Goal: Transaction & Acquisition: Purchase product/service

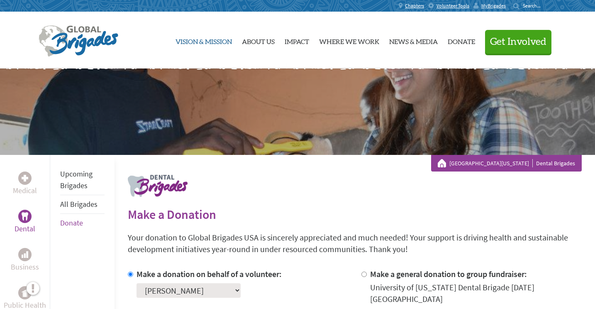
click at [203, 44] on link "Vision & Mission" at bounding box center [204, 40] width 56 height 43
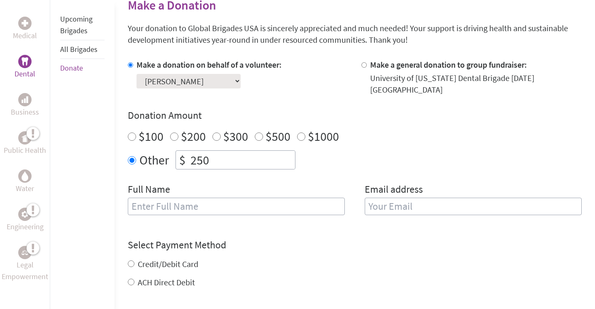
scroll to position [207, 0]
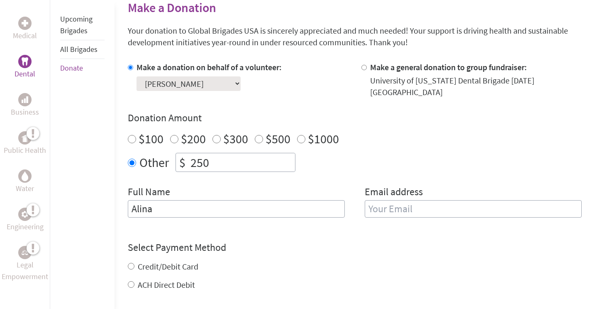
type input "Alina"
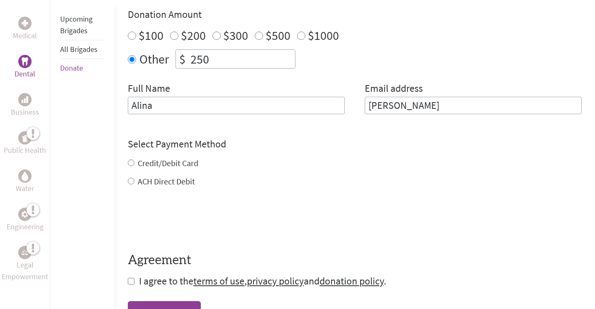
scroll to position [317, 0]
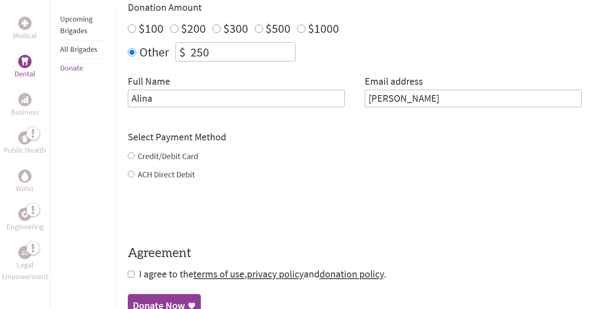
type input "[PERSON_NAME]"
click at [156, 164] on div "Credit/Debit Card ACH Direct Debit" at bounding box center [355, 165] width 454 height 30
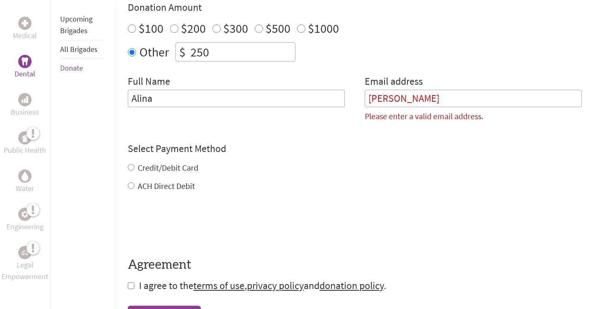
click at [470, 90] on input "[PERSON_NAME]" at bounding box center [473, 98] width 217 height 17
drag, startPoint x: 470, startPoint y: 87, endPoint x: 305, endPoint y: 85, distance: 165.2
click at [305, 85] on div "Full Name [PERSON_NAME] Email address [PERSON_NAME] Please enter a valid email …" at bounding box center [355, 102] width 454 height 54
click at [259, 93] on input "Alina" at bounding box center [236, 98] width 217 height 17
type input "[PERSON_NAME]"
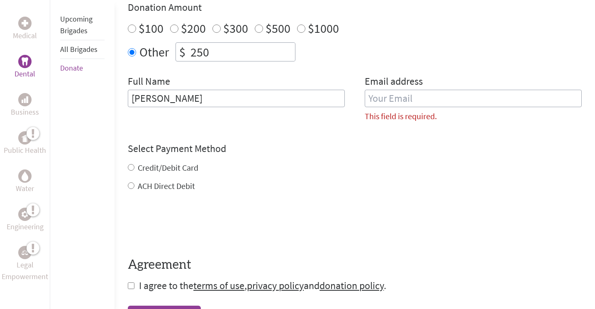
click at [416, 90] on input "email" at bounding box center [473, 98] width 217 height 17
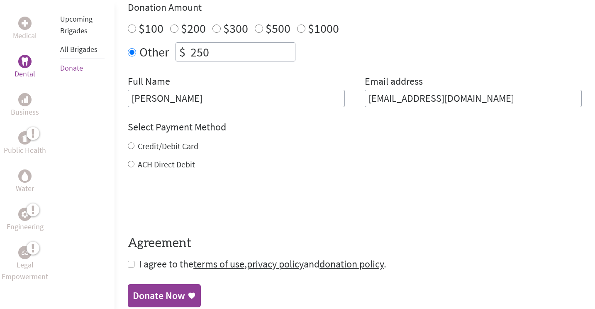
type input "[EMAIL_ADDRESS][DOMAIN_NAME]"
click at [154, 159] on label "ACH Direct Debit" at bounding box center [166, 164] width 57 height 10
click at [134, 161] on input "ACH Direct Debit" at bounding box center [131, 164] width 7 height 7
radio input "true"
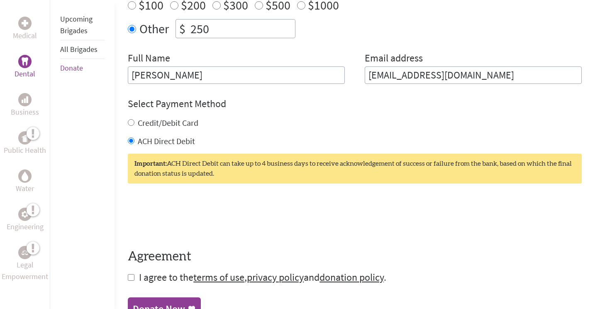
scroll to position [355, 0]
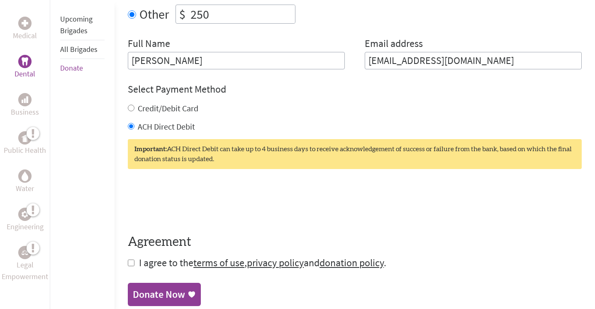
click at [136, 256] on form "Make a donation on behalf of a volunteer: Select a volunteer... [PERSON_NAME] […" at bounding box center [355, 91] width 454 height 356
click at [132, 259] on input "checkbox" at bounding box center [131, 262] width 7 height 7
checkbox input "true"
click at [164, 288] on div "Donate Now" at bounding box center [159, 294] width 52 height 13
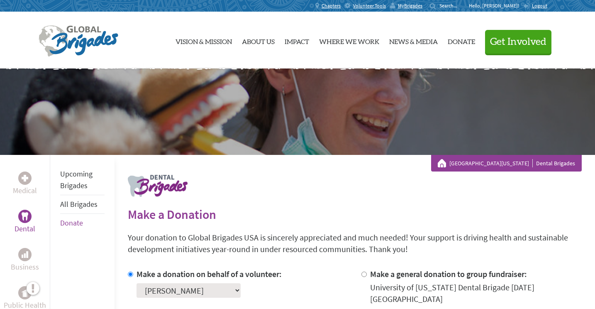
scroll to position [120, 0]
